Goal: Task Accomplishment & Management: Manage account settings

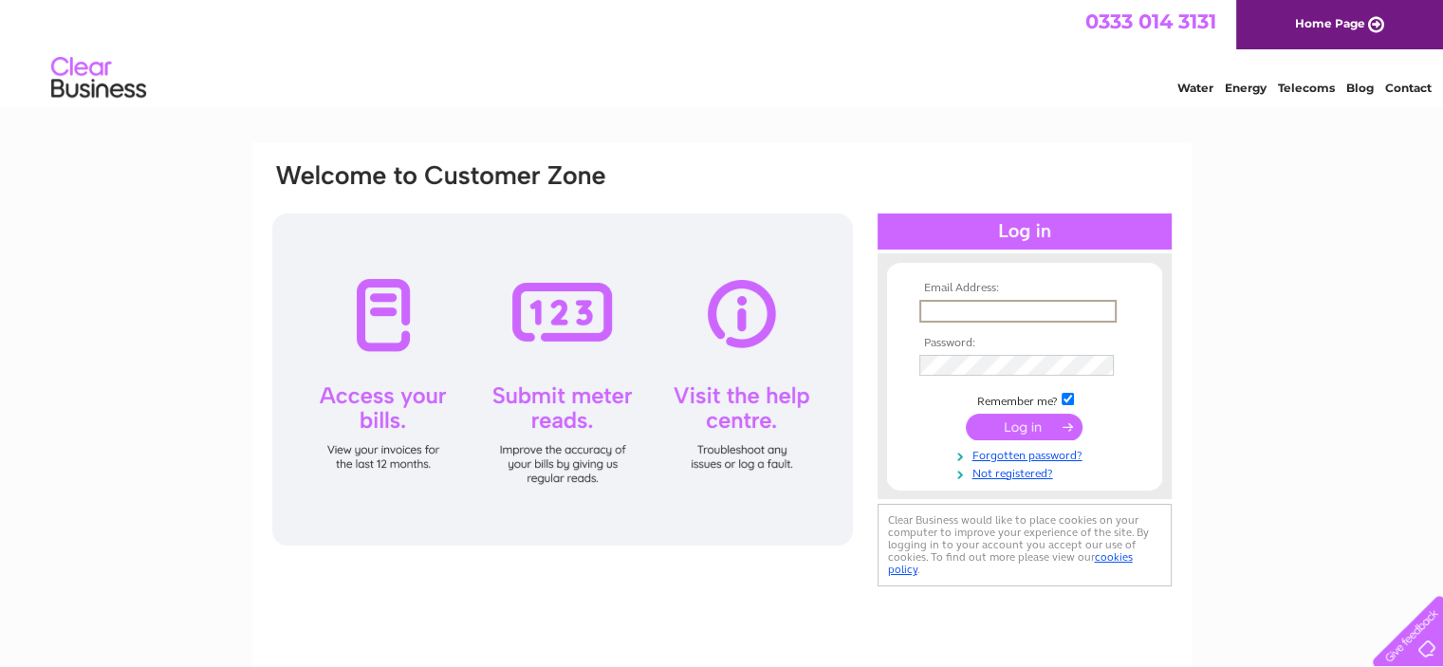
click at [1057, 305] on input "text" at bounding box center [1017, 311] width 197 height 23
type input "andrew@johnclarksongarage.co.uk"
click at [1032, 451] on link "Forgotten password?" at bounding box center [1026, 452] width 215 height 18
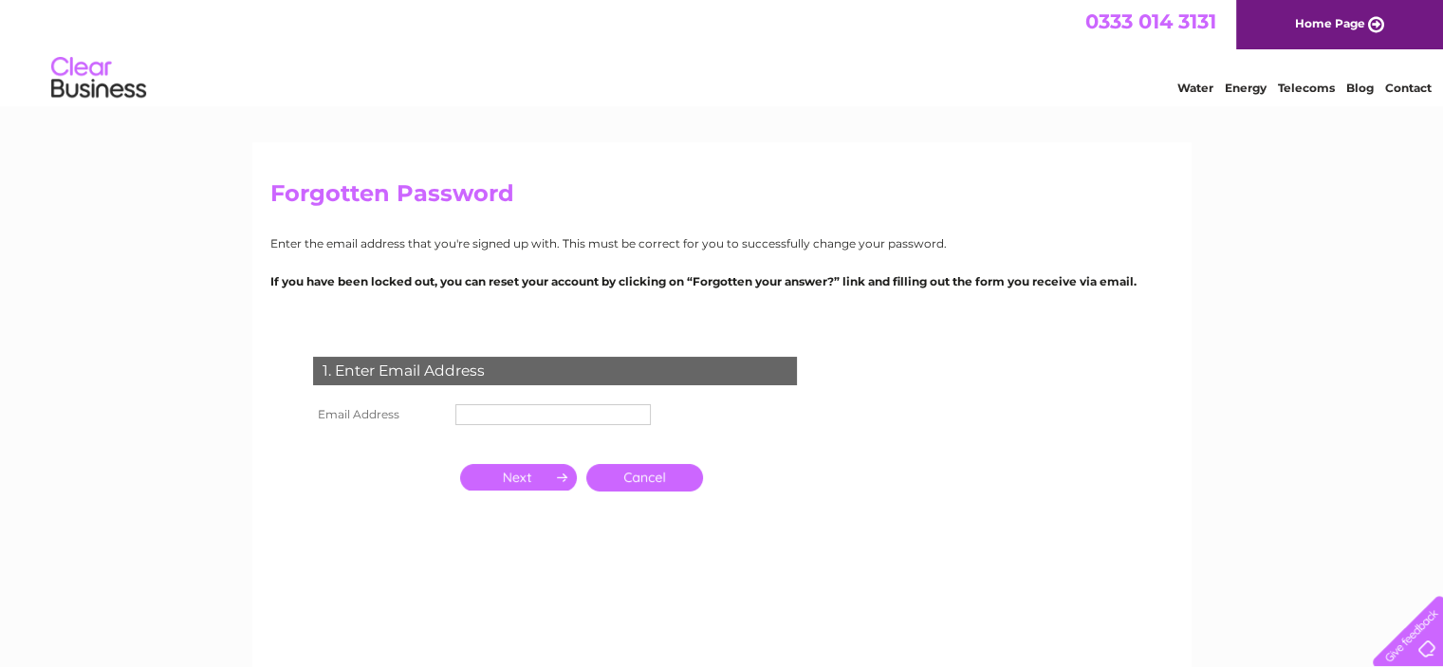
click at [611, 410] on input "text" at bounding box center [552, 414] width 195 height 21
type input "andrew@johnclarksongarage.co.uk"
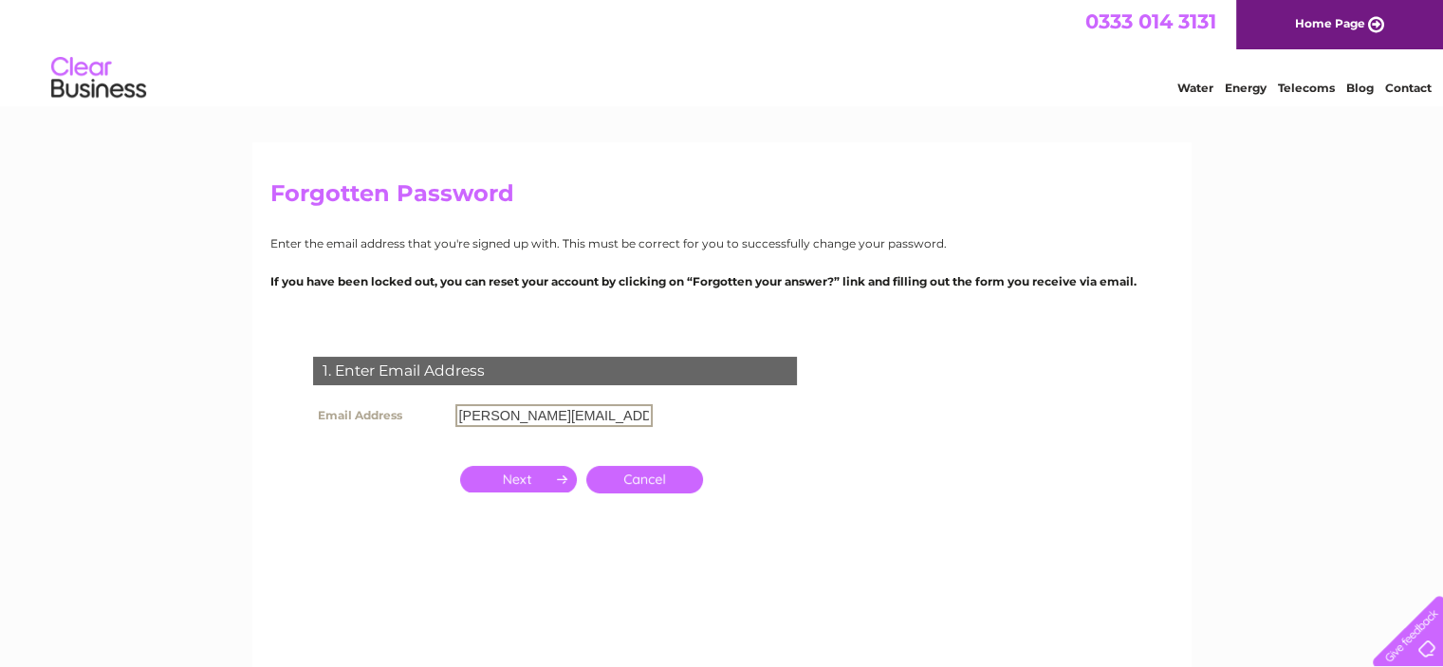
click at [521, 469] on input "button" at bounding box center [518, 479] width 117 height 27
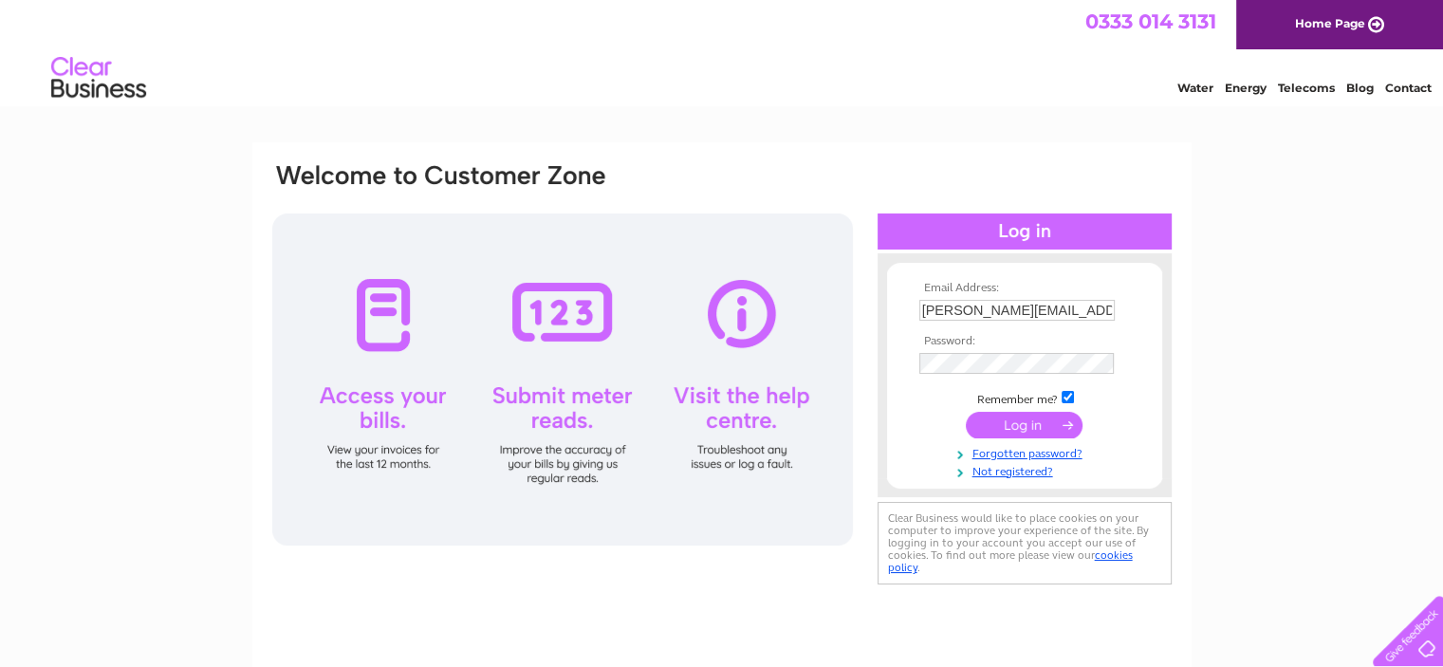
click at [1023, 430] on input "submit" at bounding box center [1024, 425] width 117 height 27
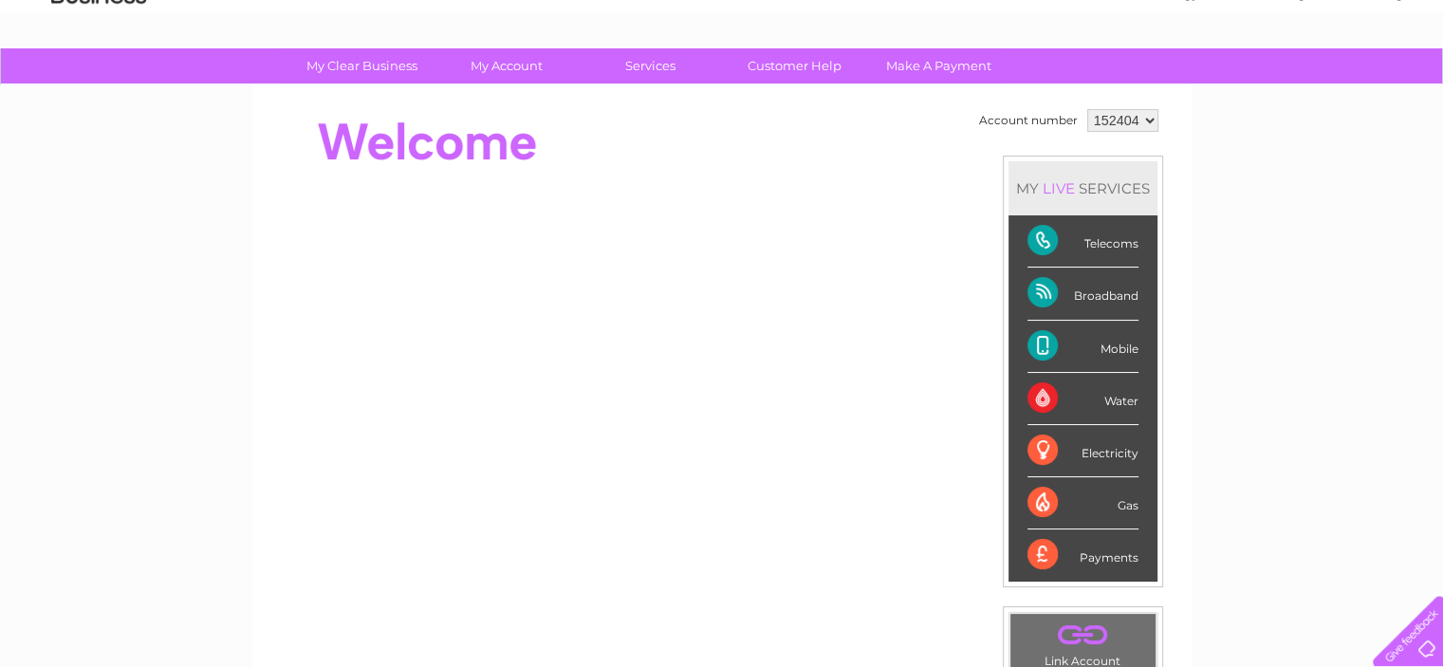
scroll to position [89, 0]
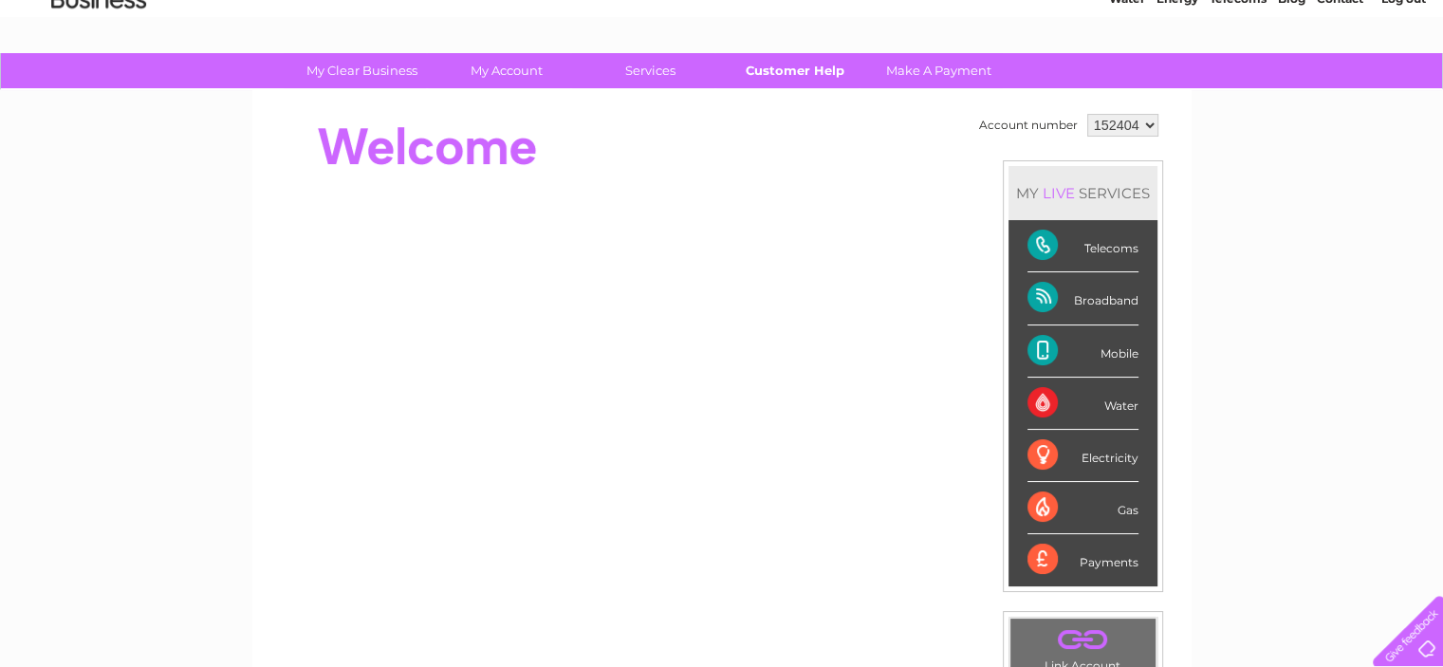
click at [809, 75] on link "Customer Help" at bounding box center [794, 70] width 157 height 35
